Goal: Information Seeking & Learning: Learn about a topic

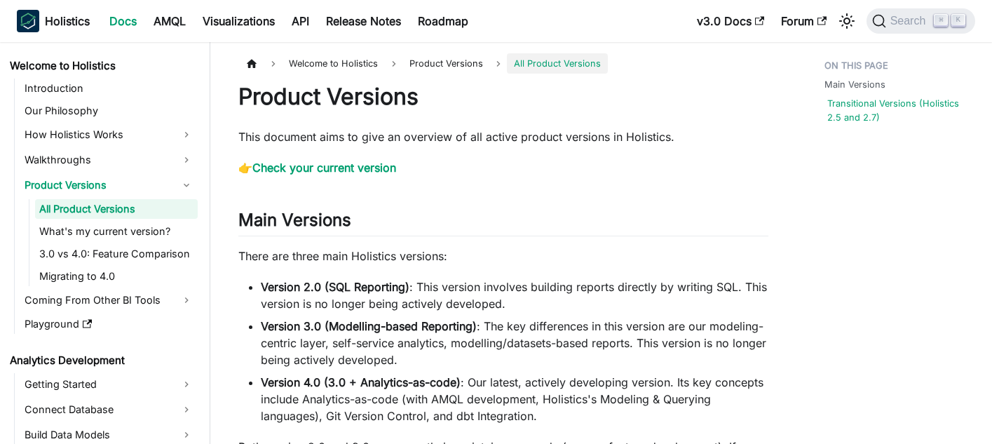
click at [866, 119] on link "Transitional Versions (Holistics 2.5 and 2.7)" at bounding box center [899, 110] width 145 height 27
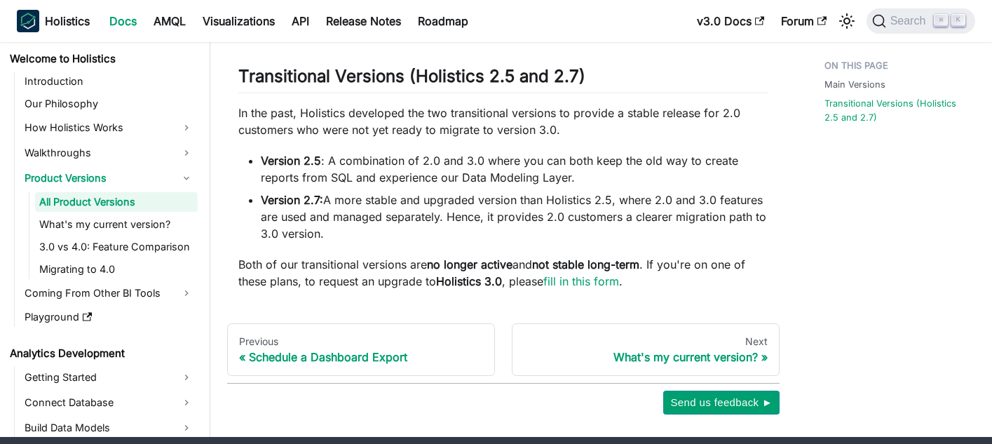
drag, startPoint x: 518, startPoint y: 182, endPoint x: 556, endPoint y: 217, distance: 52.1
click at [556, 217] on li "Version 2.7: A more stable and upgraded version than Holistics 2.5, where 2.0 a…" at bounding box center [515, 216] width 508 height 50
click at [393, 66] on h2 "Transitional Versions (Holistics 2.5 and 2.7) ​" at bounding box center [503, 79] width 530 height 27
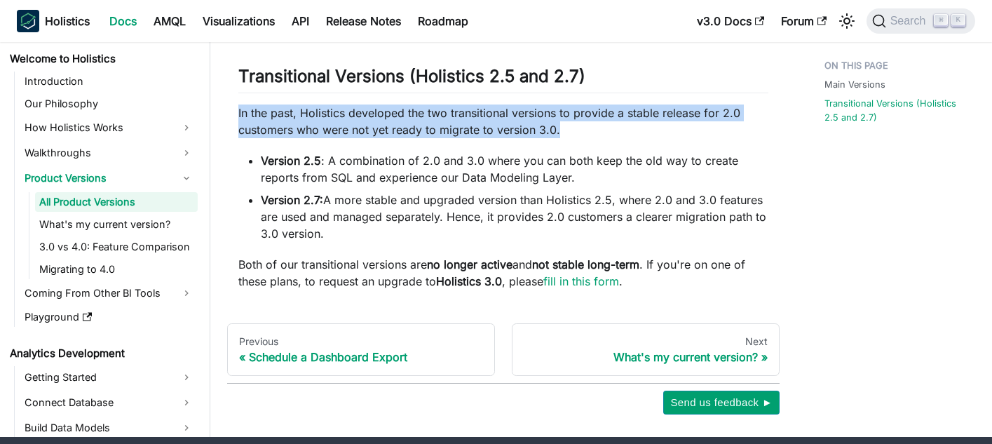
drag, startPoint x: 220, startPoint y: 88, endPoint x: 682, endPoint y: 125, distance: 463.6
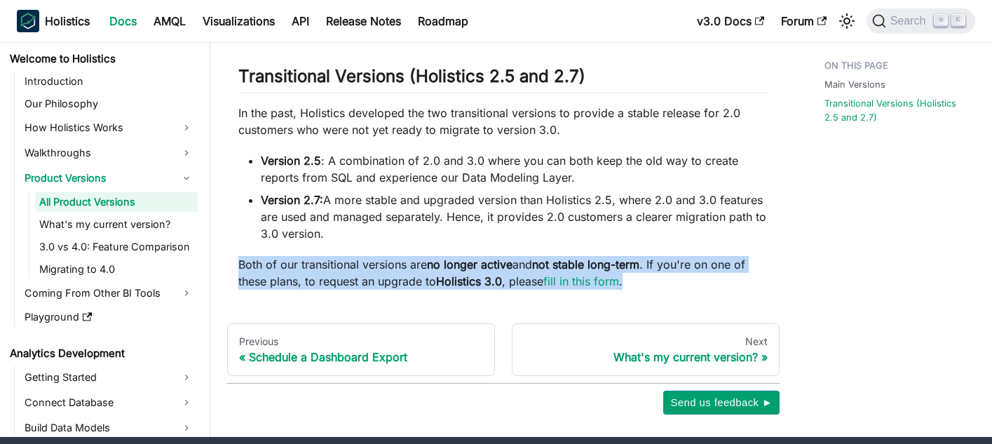
drag, startPoint x: 662, startPoint y: 266, endPoint x: 224, endPoint y: 237, distance: 439.1
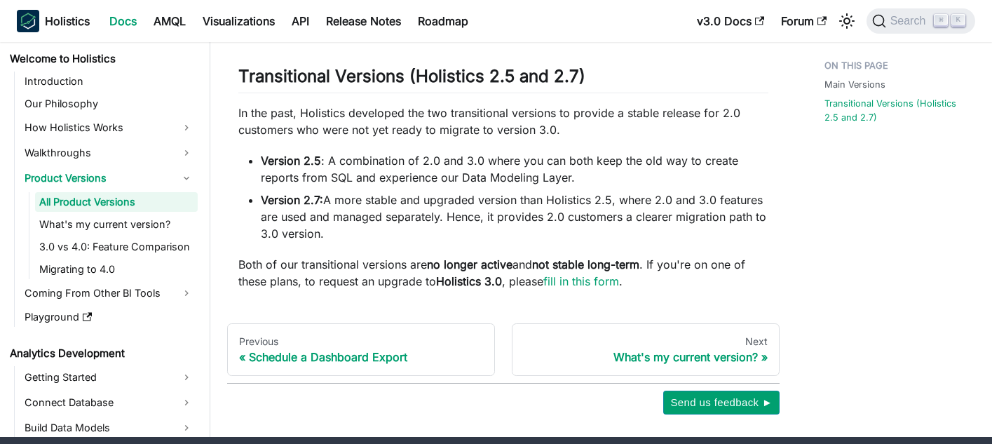
click at [308, 256] on p "Both of our transitional versions are no longer active and not stable long-term…" at bounding box center [503, 273] width 530 height 34
click at [557, 274] on link "fill in this form" at bounding box center [581, 281] width 76 height 14
